Goal: Find specific page/section: Find specific page/section

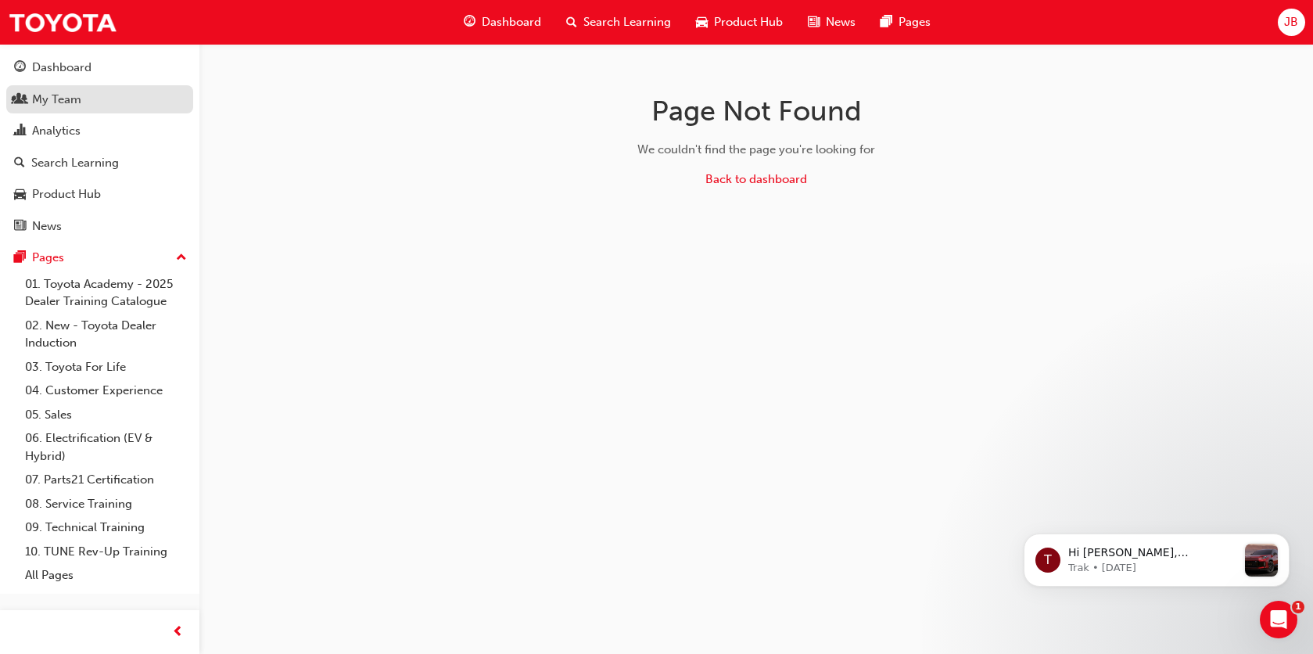
click at [55, 92] on div "My Team" at bounding box center [56, 100] width 49 height 18
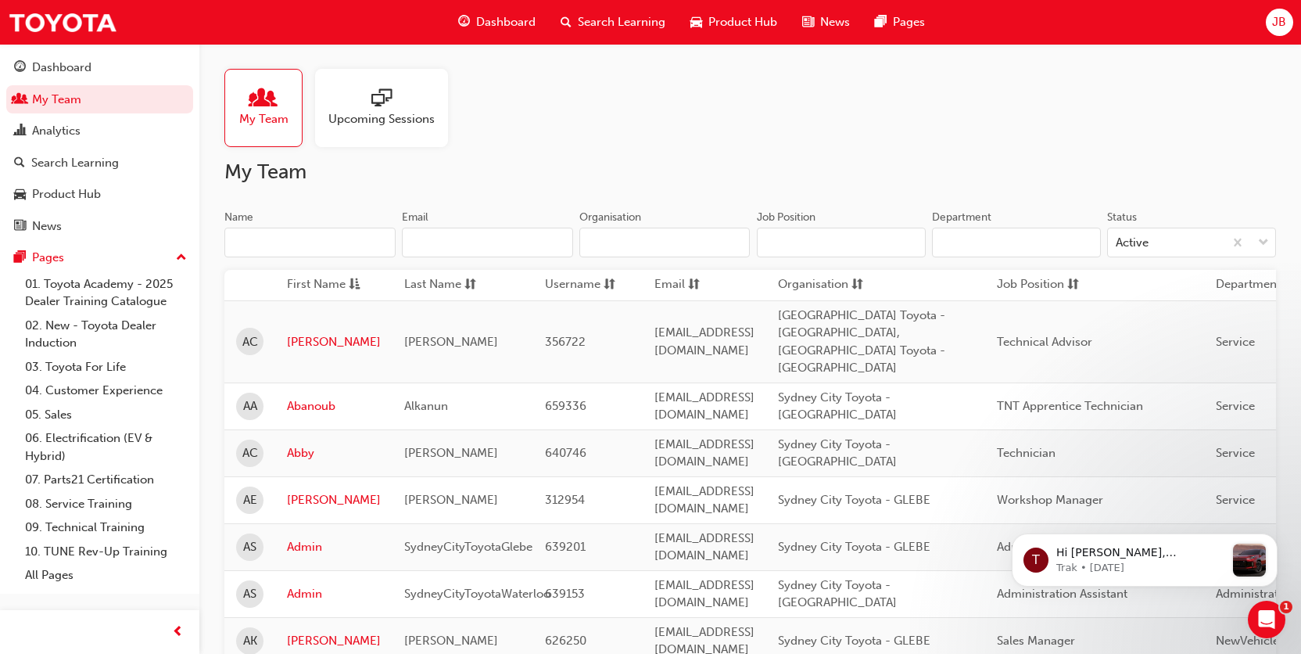
click at [292, 234] on input "Name" at bounding box center [309, 243] width 171 height 30
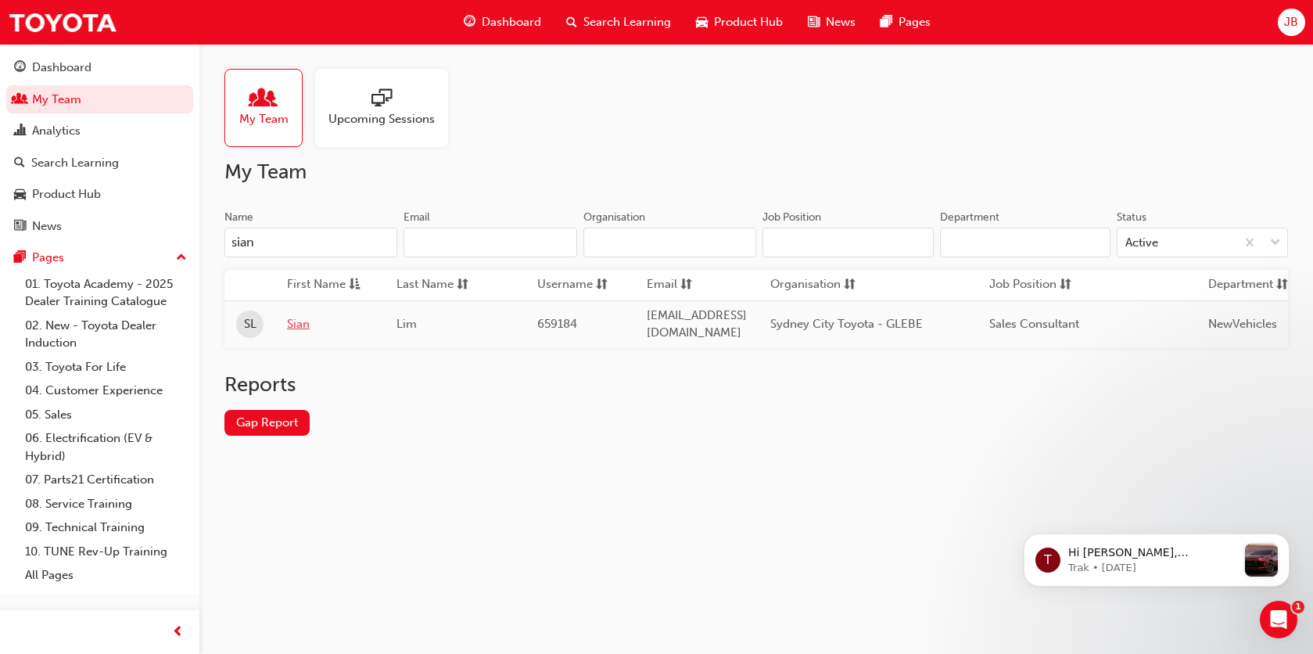
type input "sian"
click at [292, 316] on link "Sian" at bounding box center [330, 324] width 86 height 18
